Goal: Check status

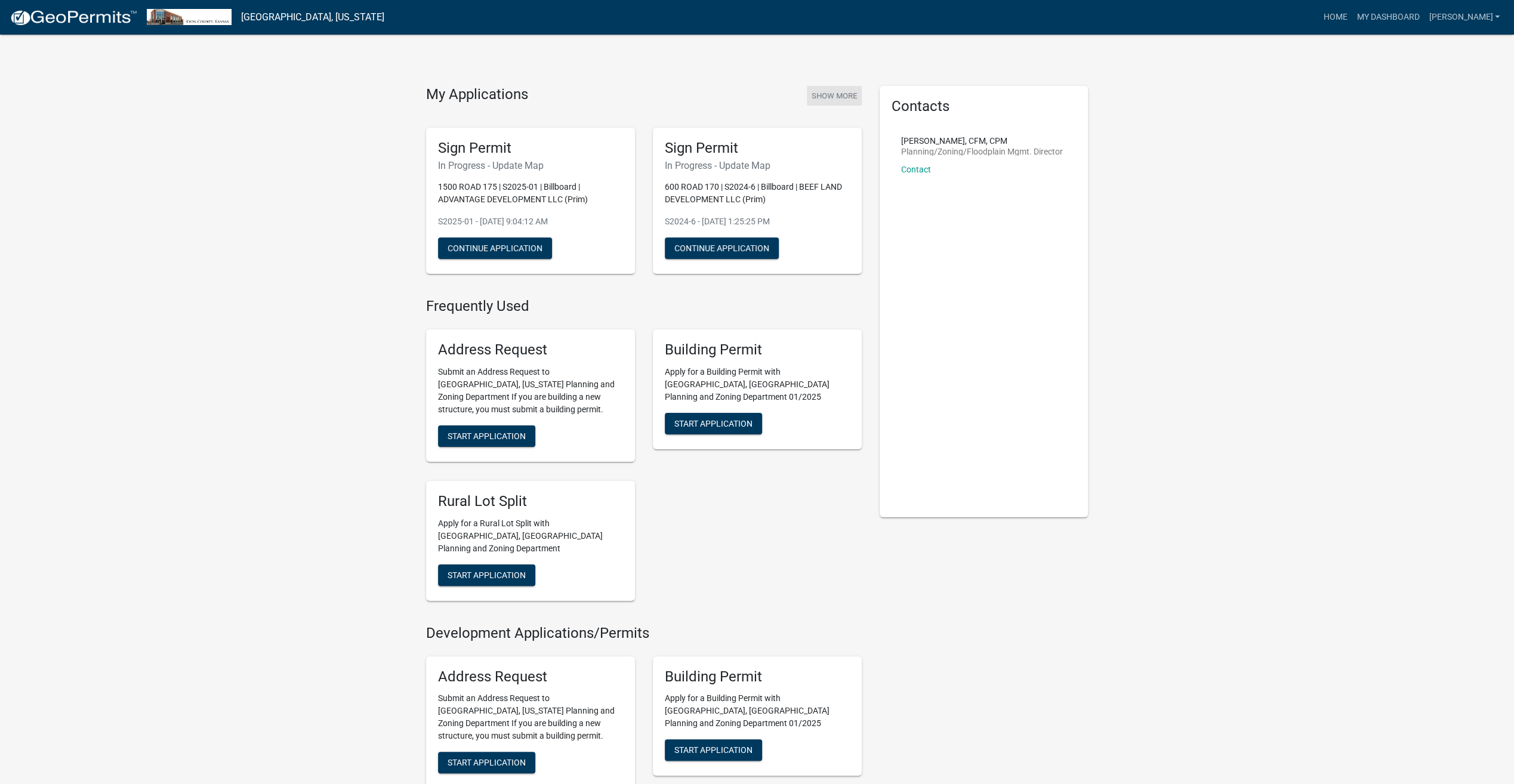
click at [840, 92] on button "Show More" at bounding box center [834, 96] width 55 height 20
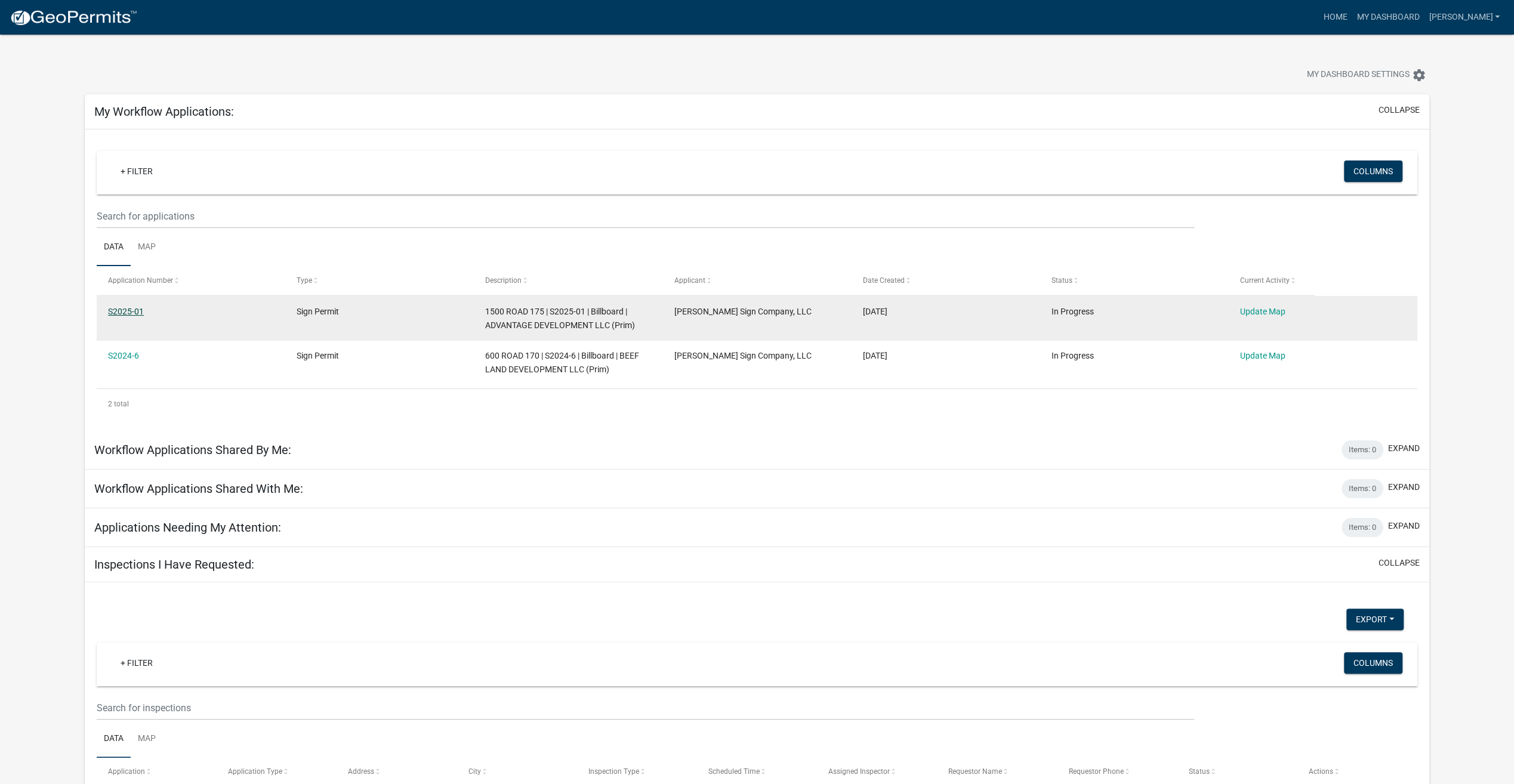
click at [128, 312] on link "S2025-01" at bounding box center [126, 311] width 36 height 9
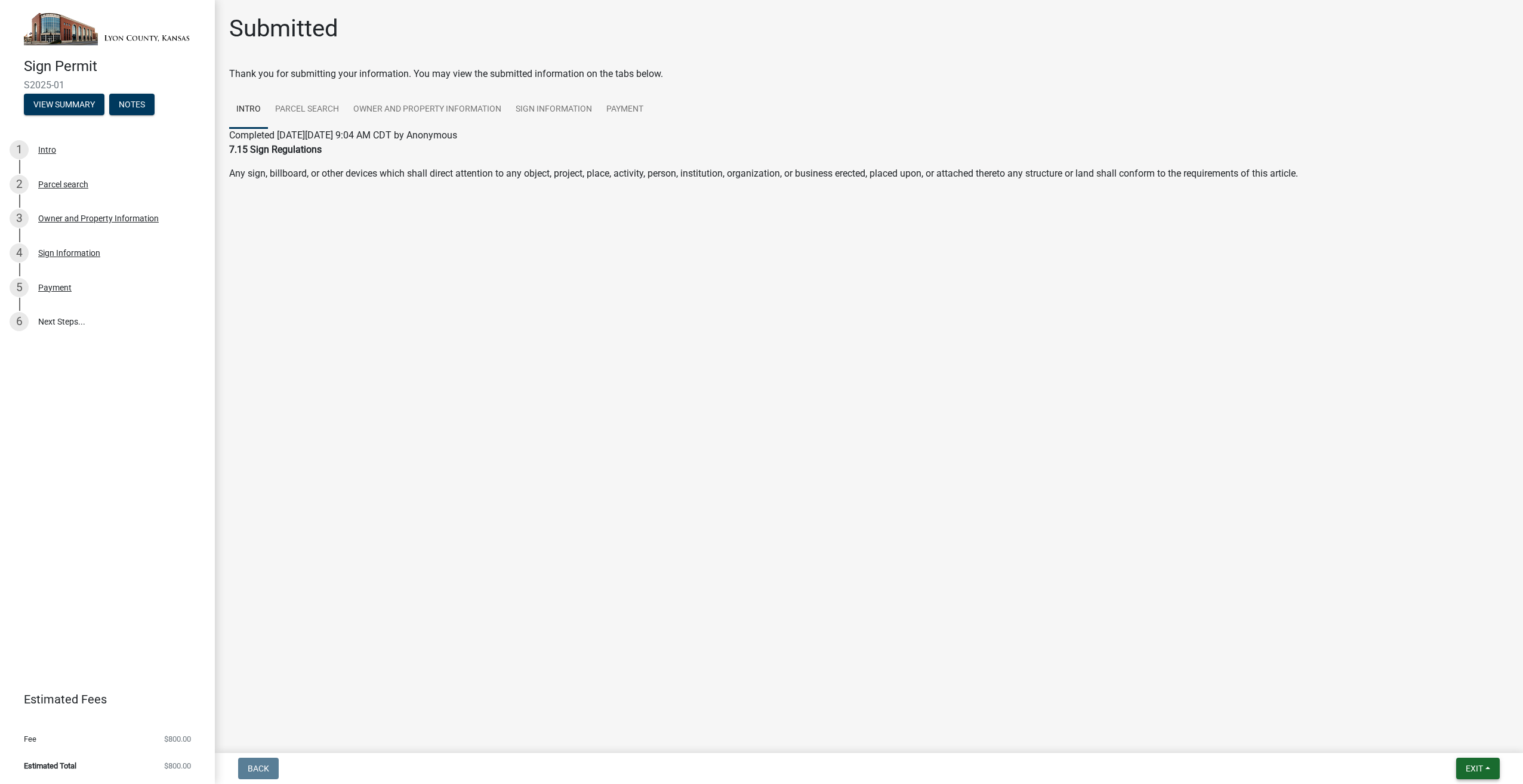
click at [1483, 768] on button "Exit" at bounding box center [1477, 768] width 43 height 21
click at [512, 625] on main "Submitted Thank you for submitting your information. You may view the submitted…" at bounding box center [868, 374] width 1308 height 748
click at [414, 234] on main "Submitted Thank you for submitting your information. You may view the submitted…" at bounding box center [868, 374] width 1308 height 748
click at [306, 105] on link "Parcel search" at bounding box center [306, 109] width 78 height 38
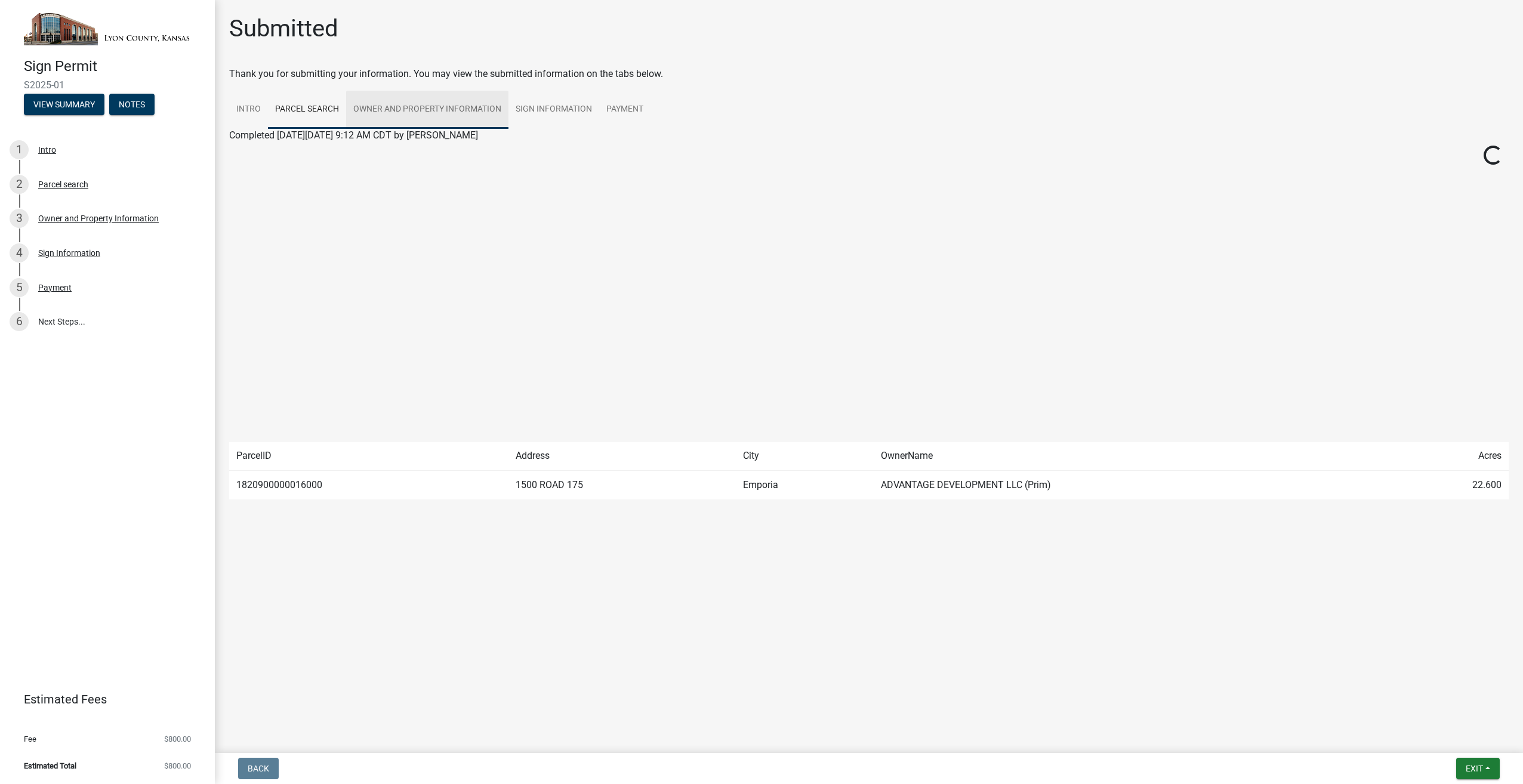
click at [432, 106] on link "Owner and Property Information" at bounding box center [427, 109] width 163 height 38
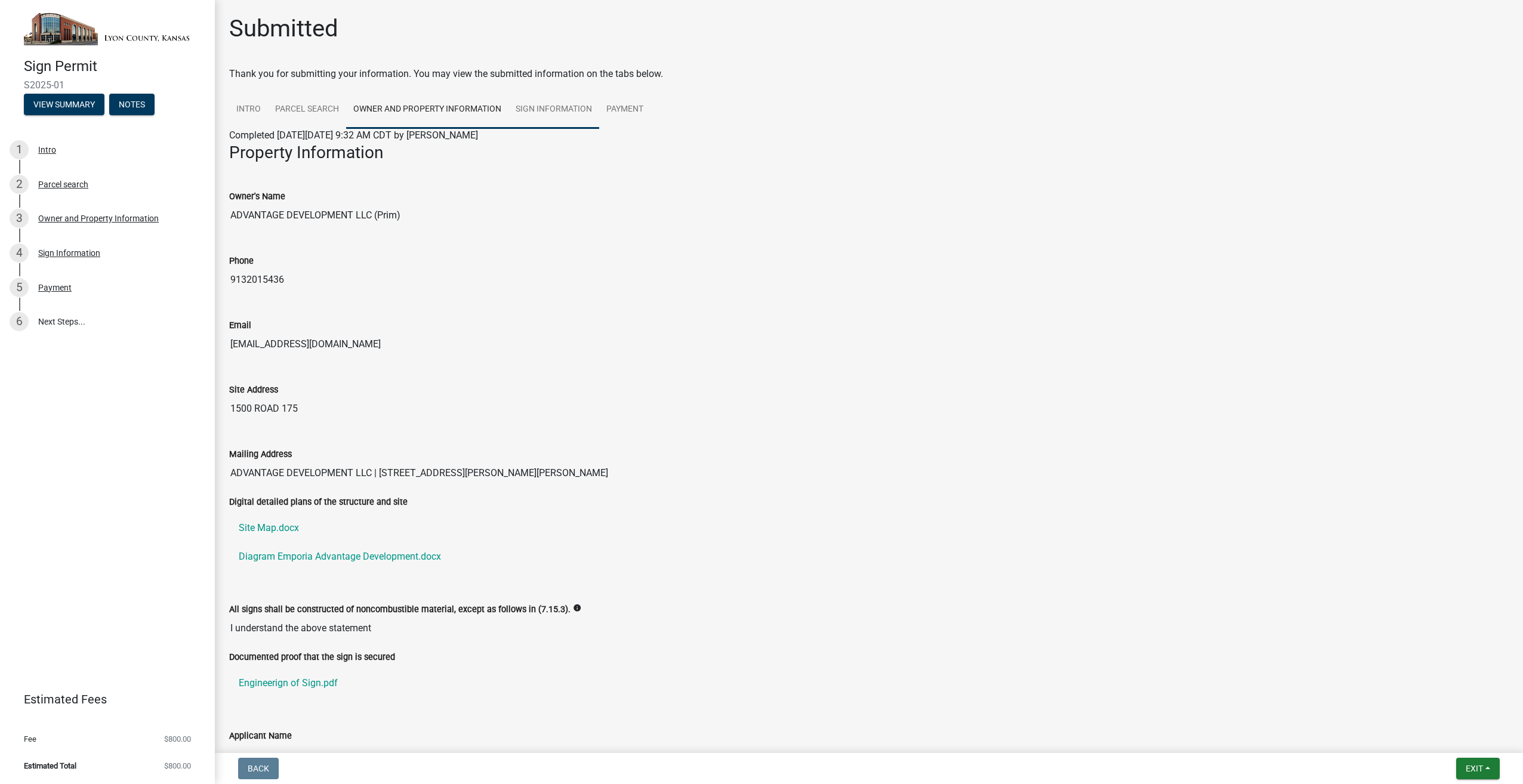
click at [574, 102] on link "Sign Information" at bounding box center [554, 109] width 91 height 38
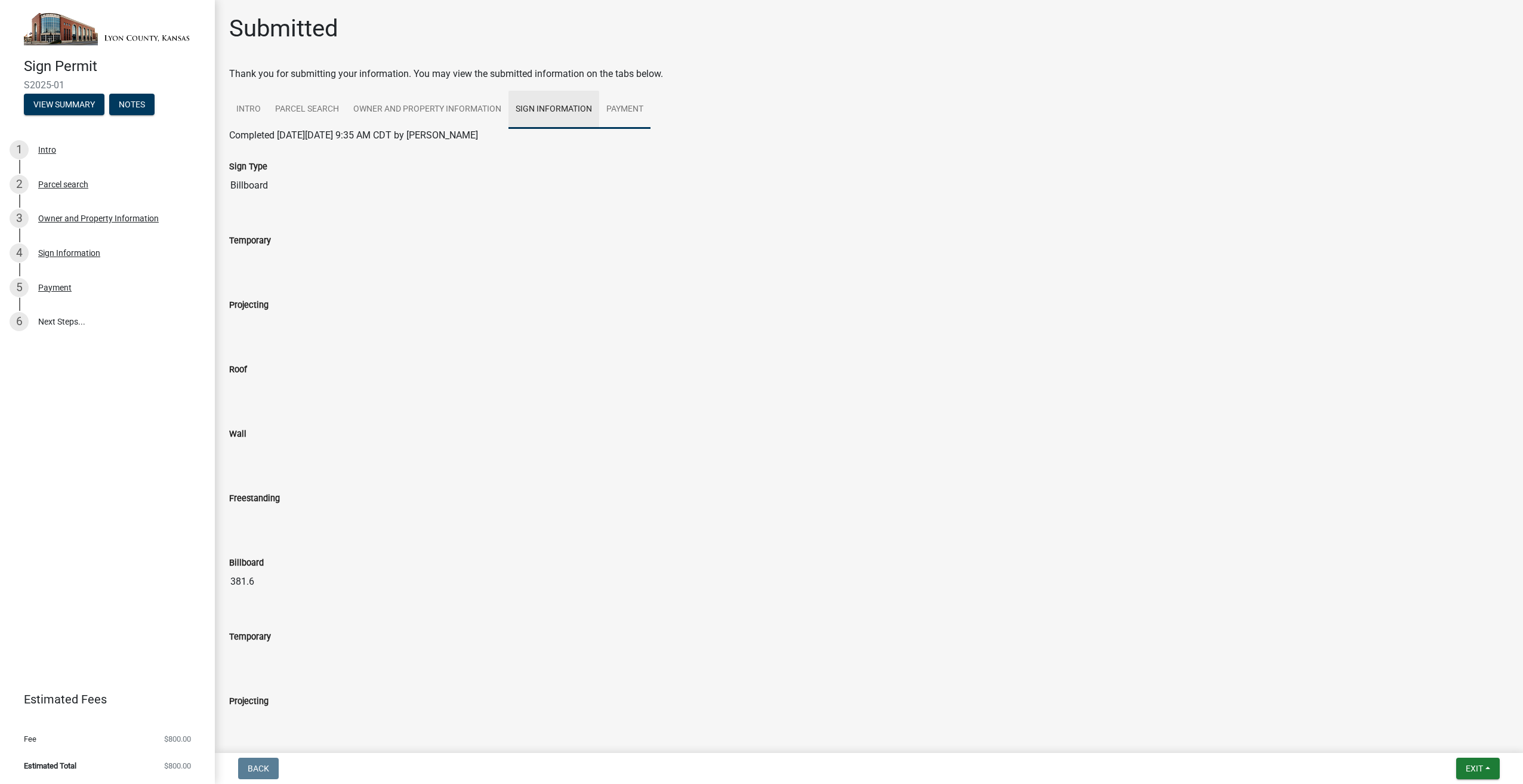
click at [638, 109] on link "Payment" at bounding box center [624, 109] width 51 height 38
